Goal: Information Seeking & Learning: Find specific page/section

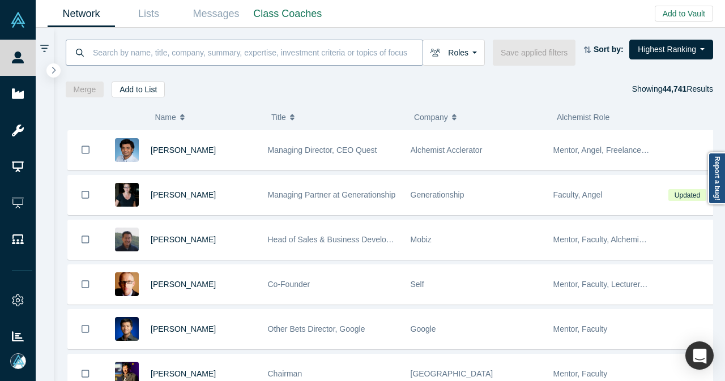
click at [306, 62] on input at bounding box center [257, 52] width 331 height 27
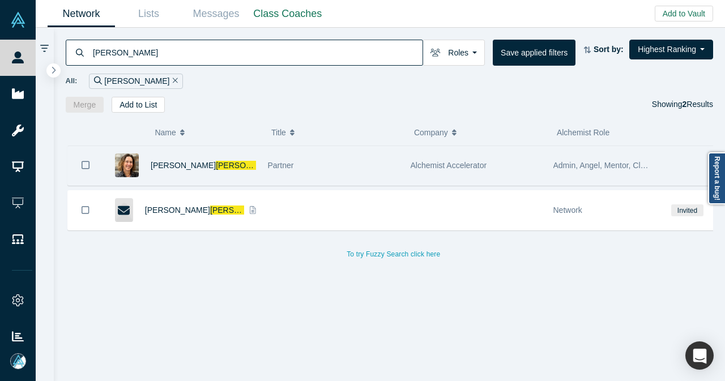
type input "[PERSON_NAME]"
click at [233, 166] on div "Christy Canida" at bounding box center [203, 165] width 105 height 39
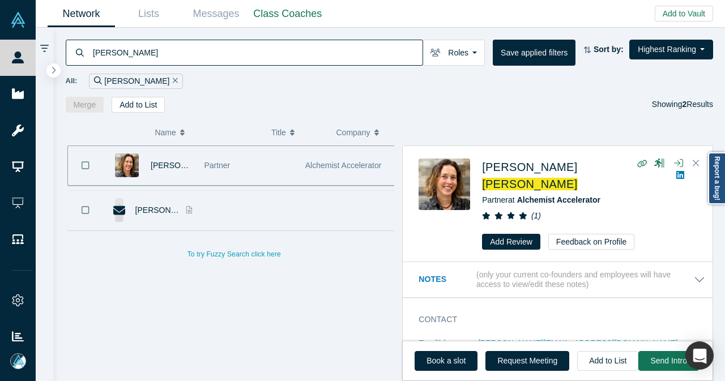
click at [259, 205] on div at bounding box center [248, 210] width 101 height 39
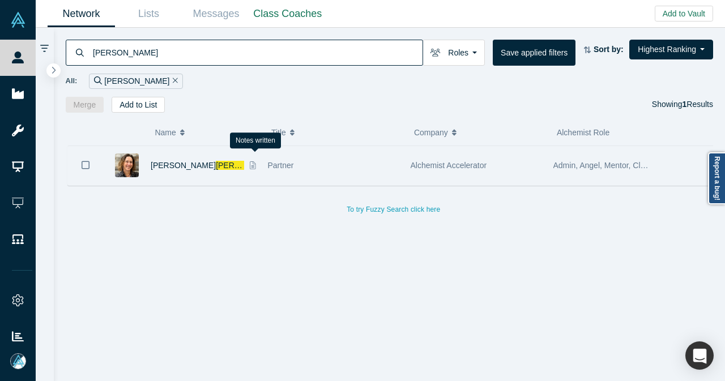
click at [250, 166] on icon at bounding box center [253, 165] width 6 height 8
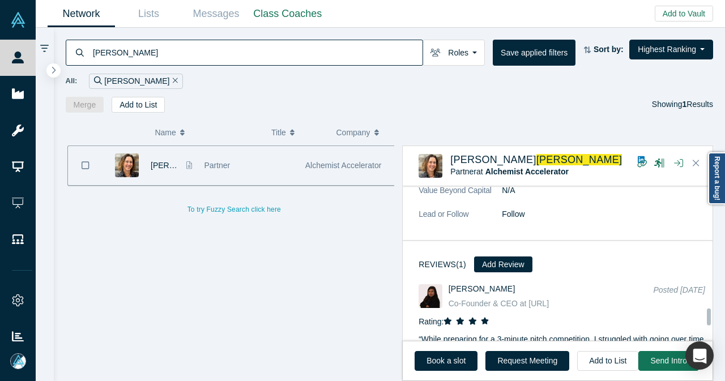
scroll to position [1105, 0]
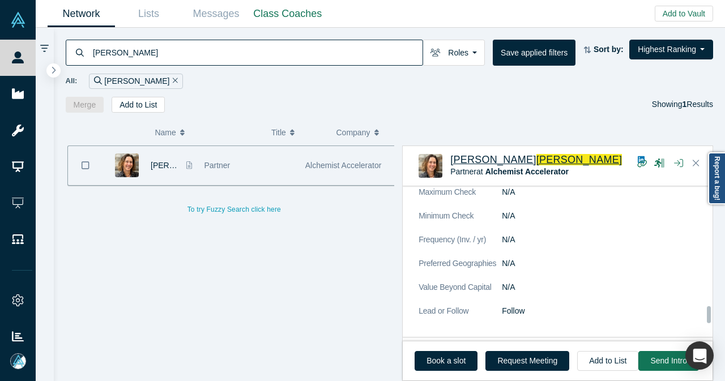
click at [536, 156] on span "[PERSON_NAME]" at bounding box center [579, 159] width 86 height 11
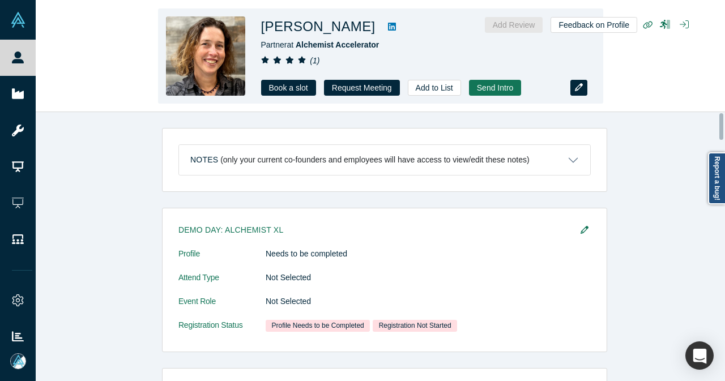
click at [576, 93] on button "button" at bounding box center [578, 88] width 17 height 16
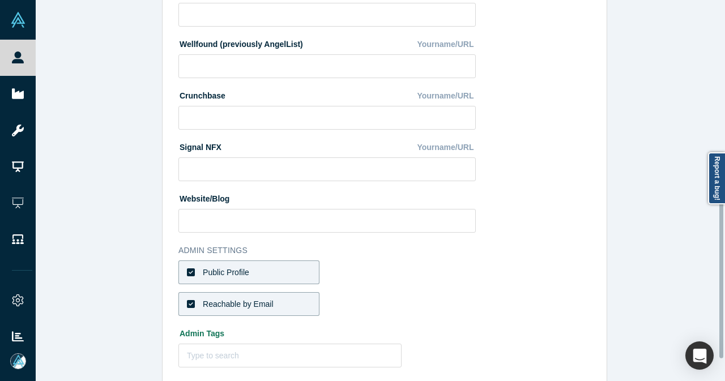
scroll to position [457, 0]
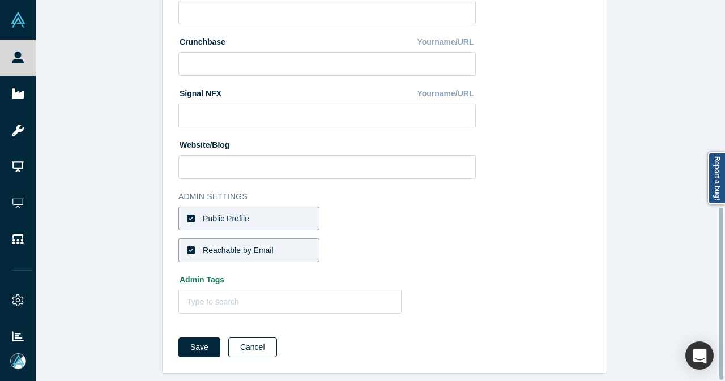
click at [242, 337] on button "Cancel" at bounding box center [252, 347] width 49 height 20
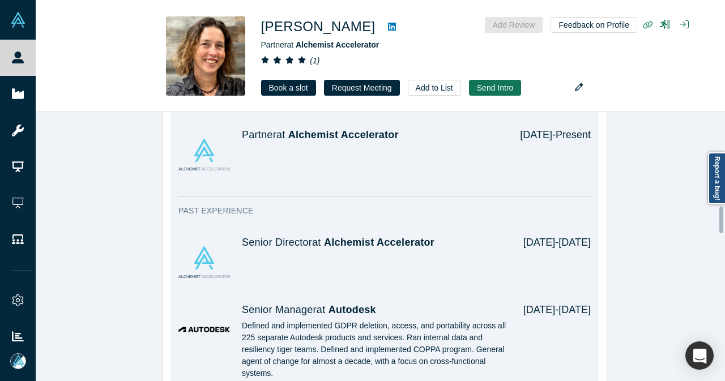
scroll to position [962, 0]
